Goal: Task Accomplishment & Management: Manage account settings

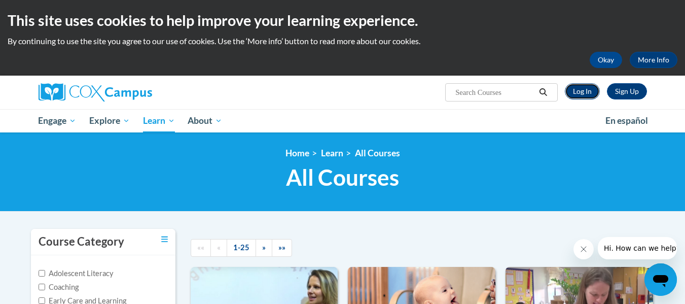
click at [577, 95] on link "Log In" at bounding box center [582, 91] width 35 height 16
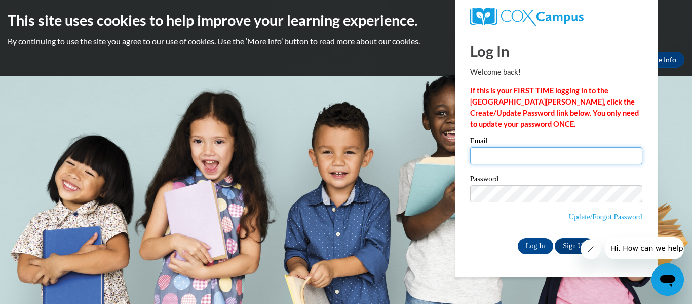
click at [514, 157] on input "Email" at bounding box center [556, 155] width 172 height 17
type input "[EMAIL_ADDRESS][DOMAIN_NAME]"
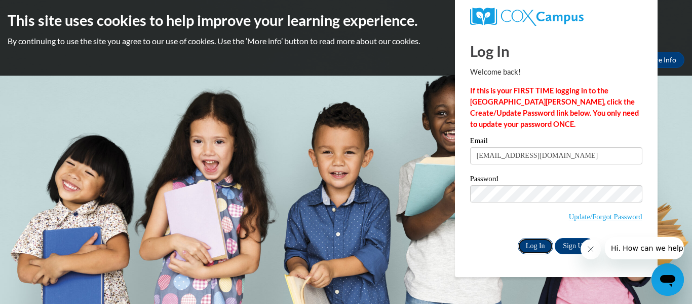
click at [535, 247] on input "Log In" at bounding box center [535, 246] width 35 height 16
